Goal: Transaction & Acquisition: Purchase product/service

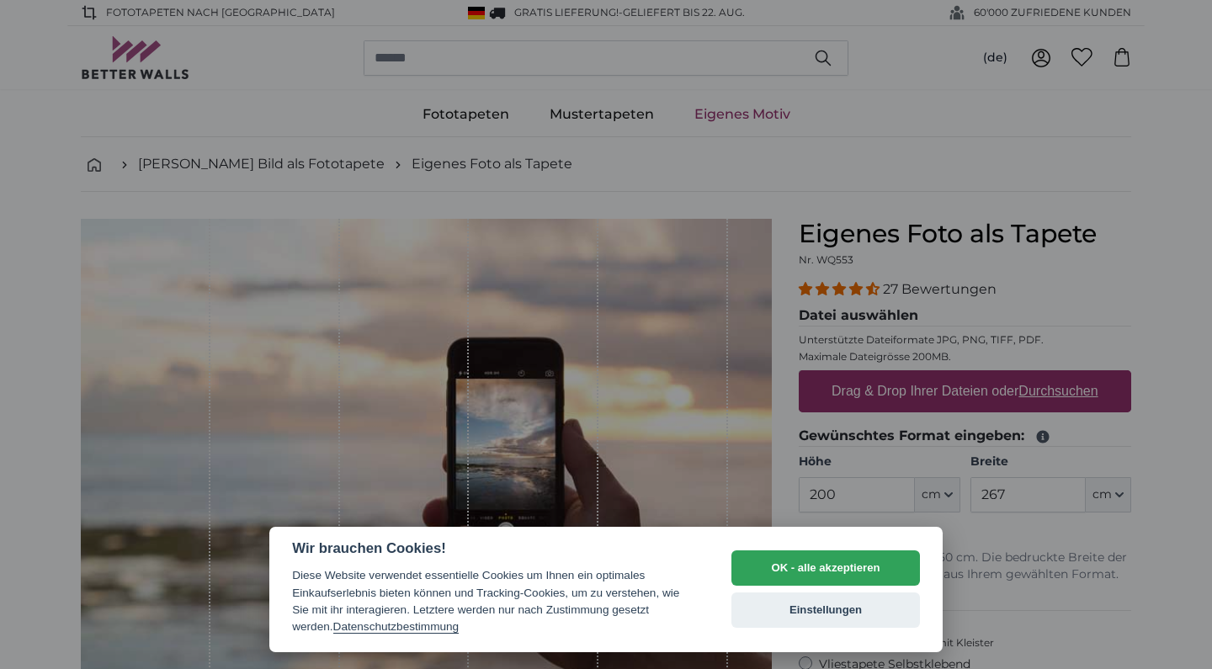
click at [843, 572] on button "OK - alle akzeptieren" at bounding box center [825, 567] width 188 height 35
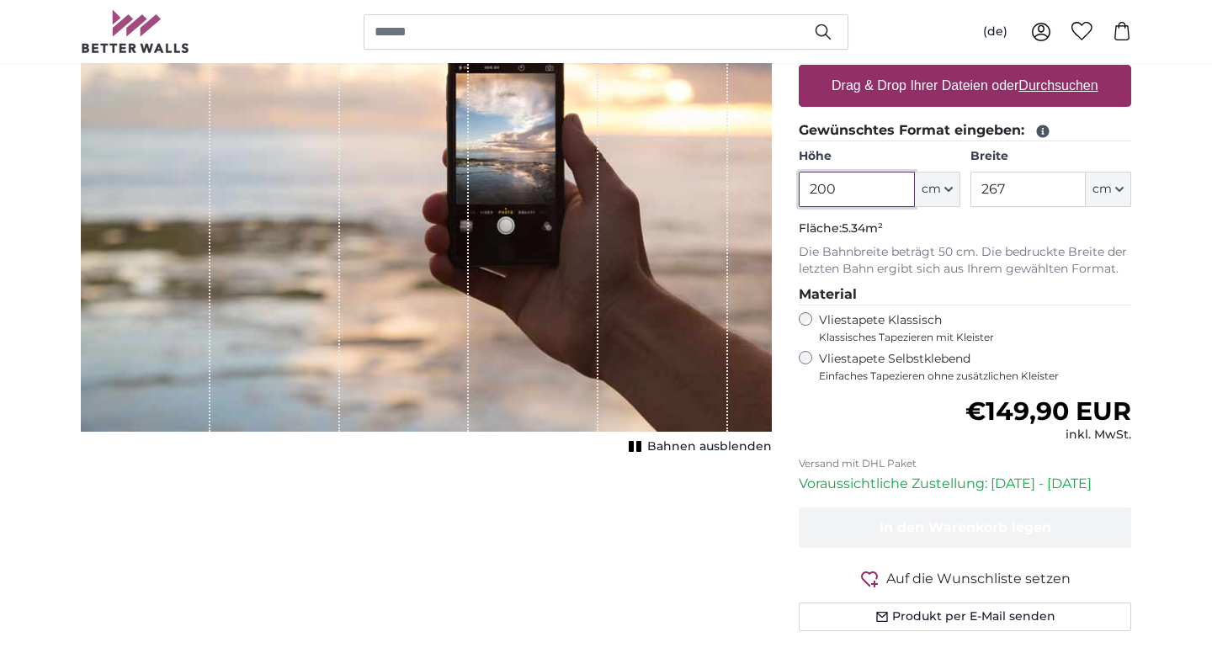
scroll to position [305, 0]
click at [890, 357] on label "Vliestapete Selbstklebend Einfaches Tapezieren ohne zusätzlichen Kleister" at bounding box center [975, 367] width 312 height 32
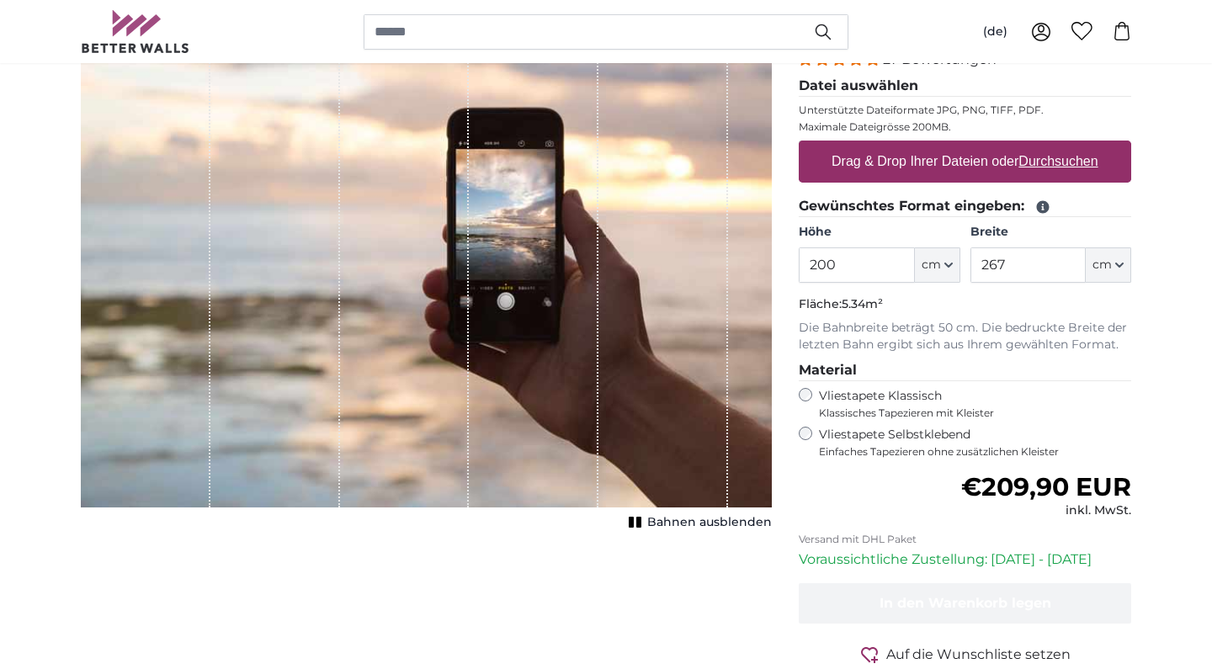
scroll to position [215, 0]
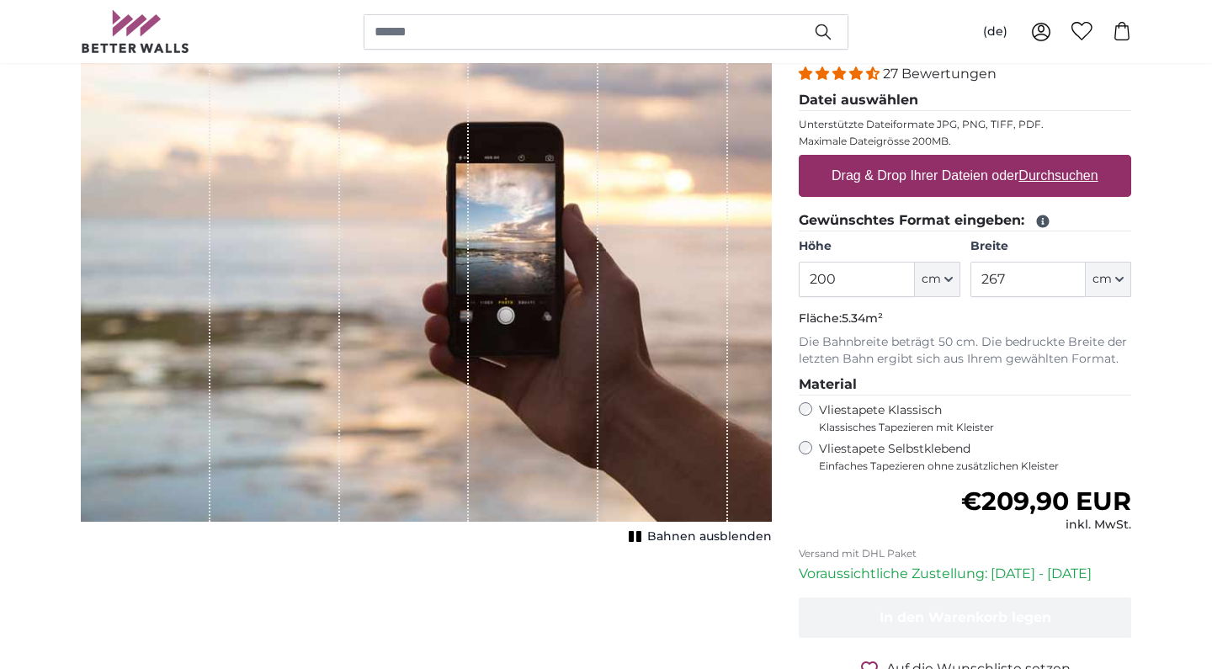
click at [932, 278] on span "cm" at bounding box center [930, 279] width 19 height 17
click at [864, 283] on input "200" at bounding box center [856, 279] width 115 height 35
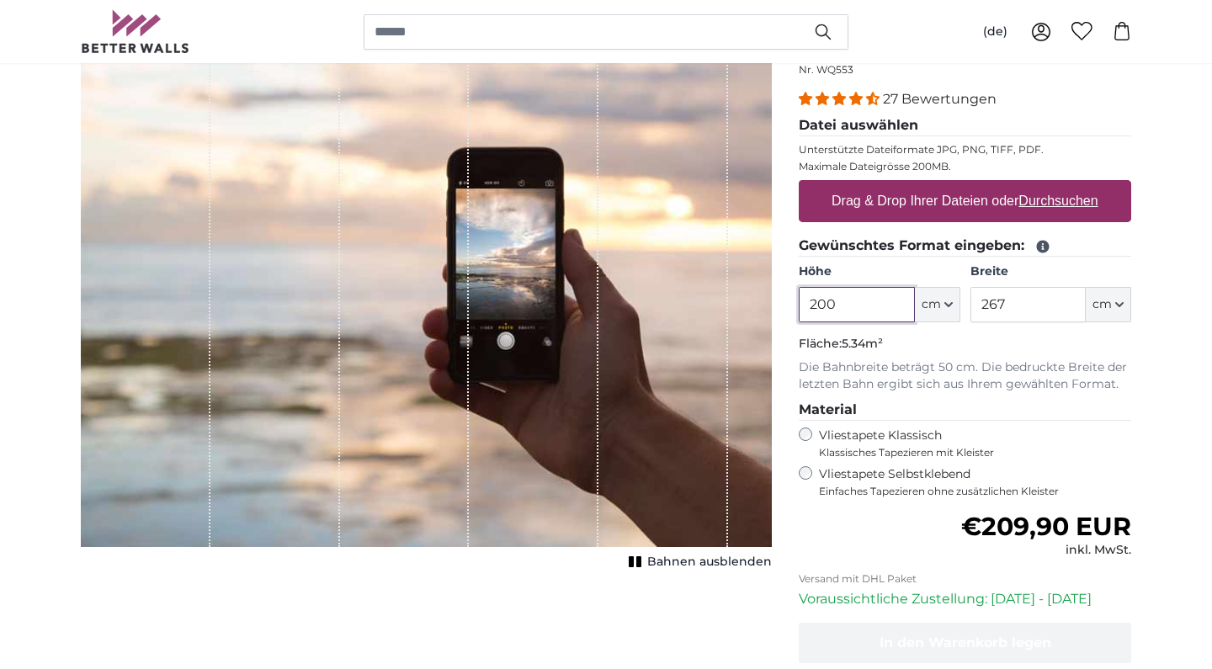
scroll to position [193, 0]
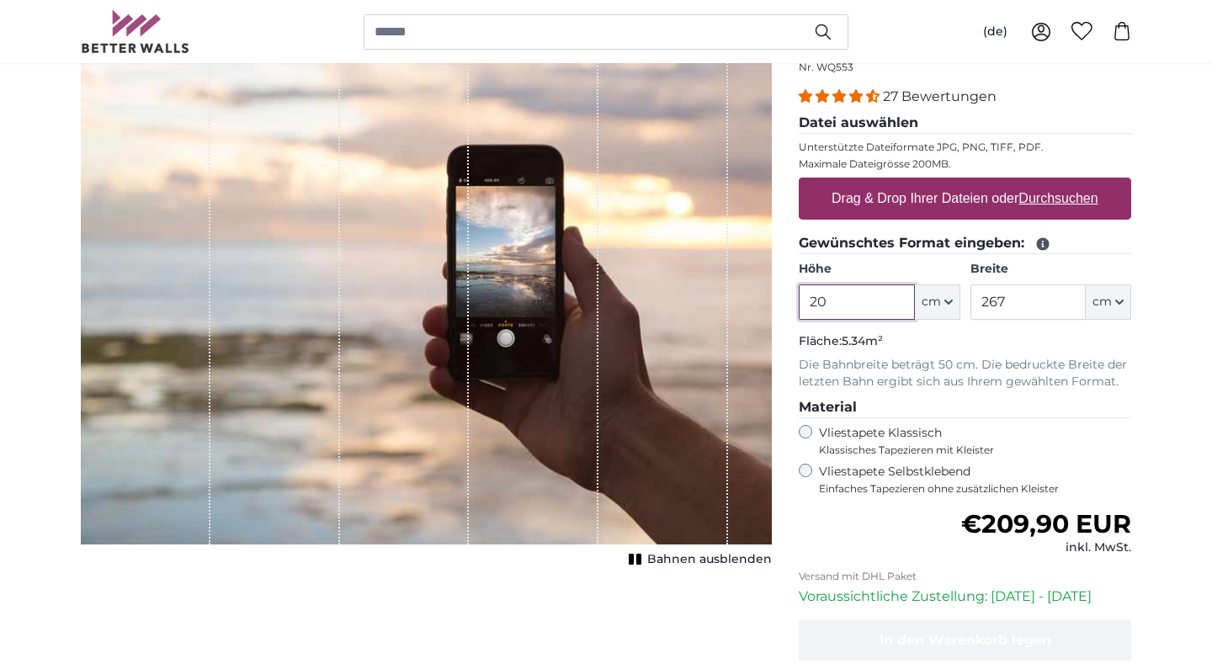
type input "2"
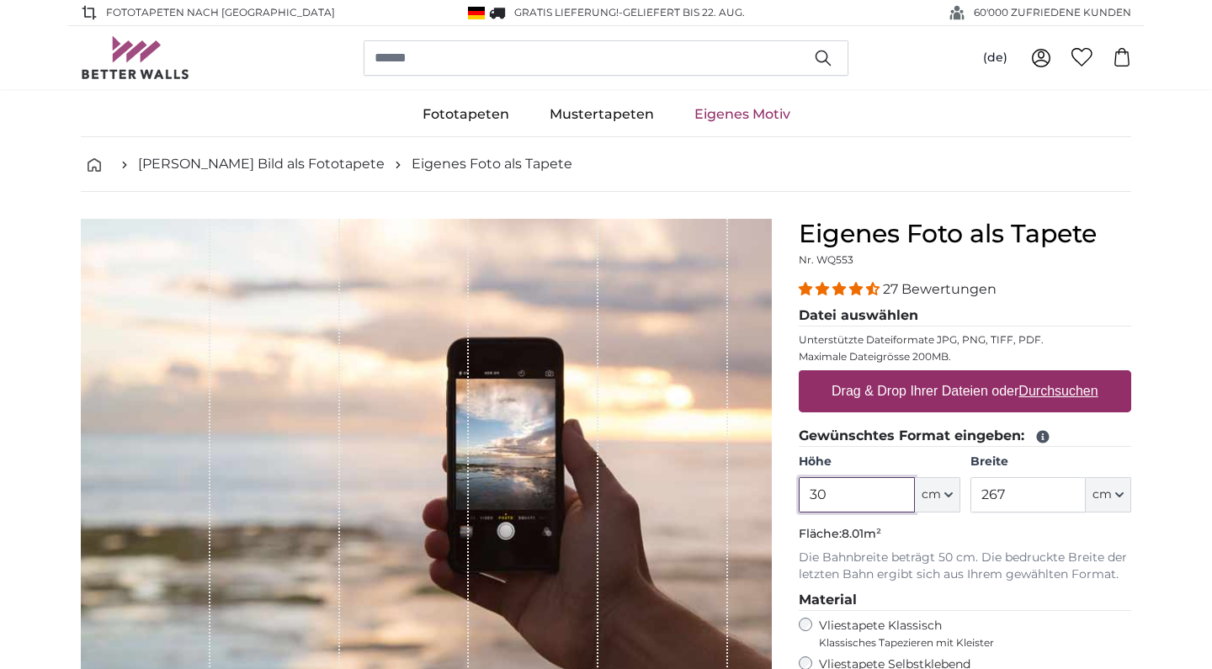
type input "3"
type input "220"
click at [1032, 494] on input "267" at bounding box center [1027, 494] width 115 height 35
type input "2"
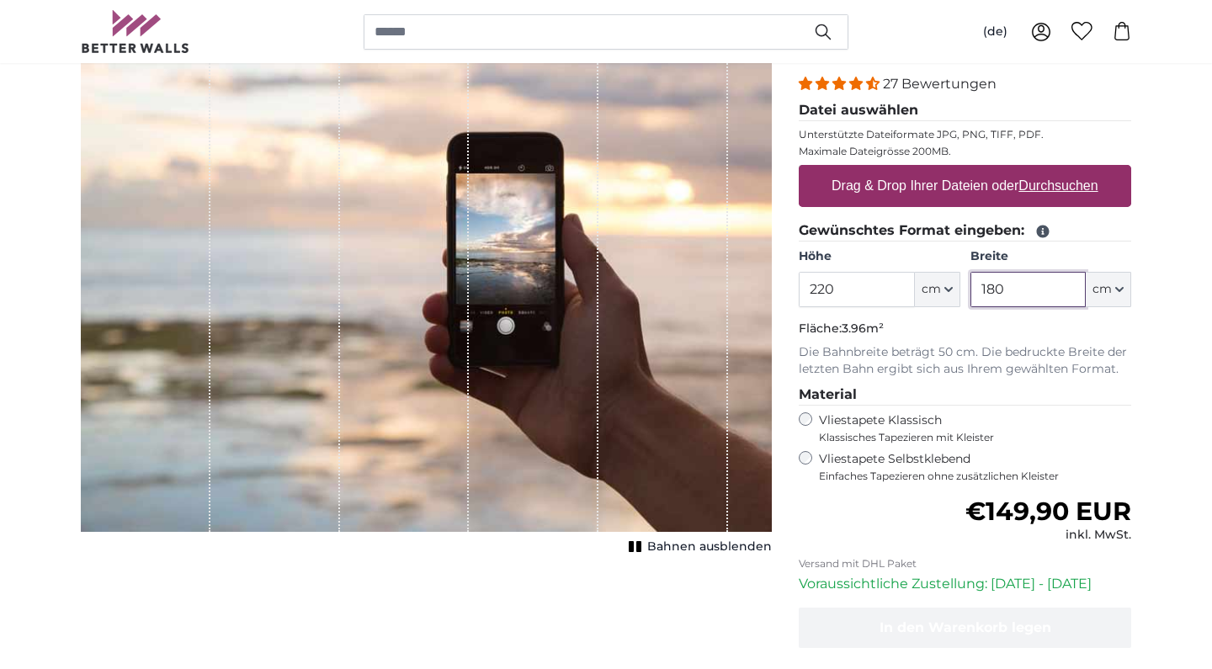
scroll to position [206, 0]
type input "180"
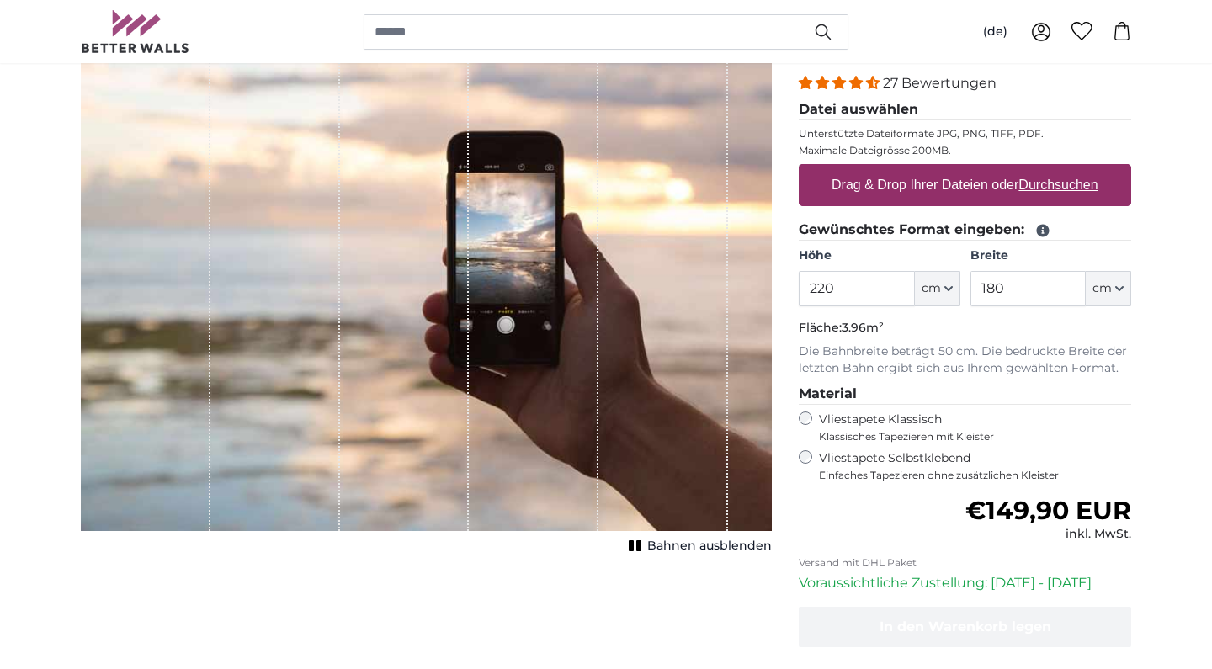
click at [875, 417] on label "Vliestapete Klassisch Klassisches Tapezieren mit Kleister" at bounding box center [968, 427] width 298 height 32
click at [844, 455] on label "Vliestapete Selbstklebend Einfaches Tapezieren ohne zusätzlichen Kleister" at bounding box center [975, 466] width 312 height 32
click at [701, 549] on span "Bahnen ausblenden" at bounding box center [709, 546] width 125 height 17
click at [701, 549] on span "Bahnen einblenden" at bounding box center [710, 546] width 124 height 17
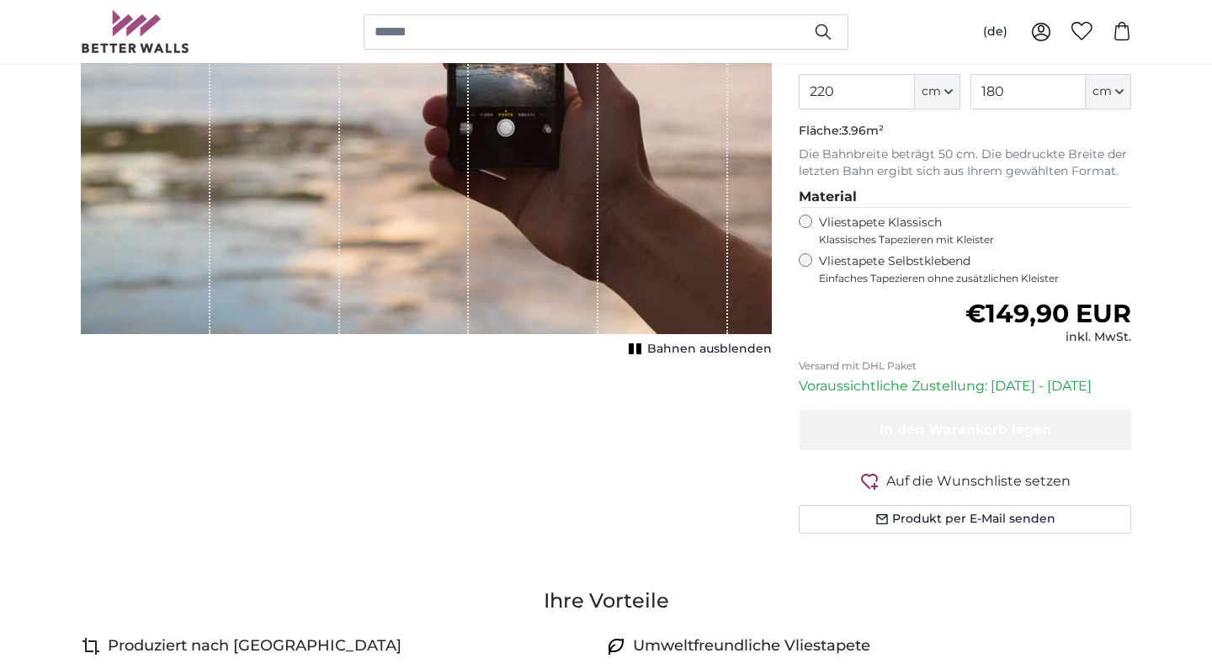
scroll to position [404, 0]
